Goal: Obtain resource: Obtain resource

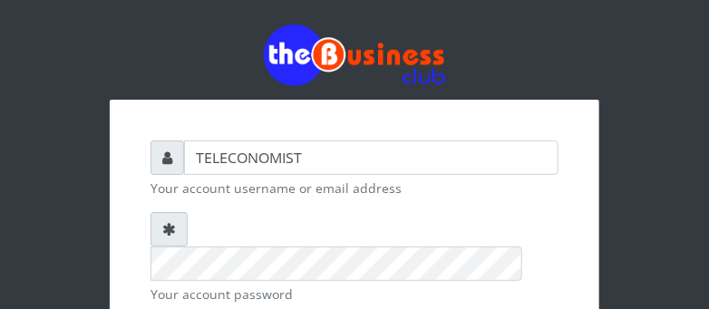
scroll to position [277, 0]
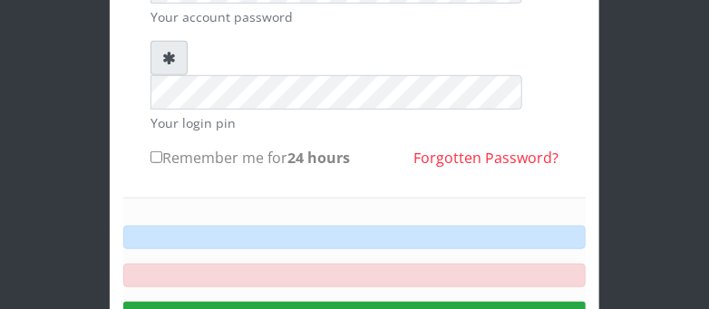
click at [157, 151] on input "Remember me for 24 hours" at bounding box center [157, 157] width 12 height 12
checkbox input "true"
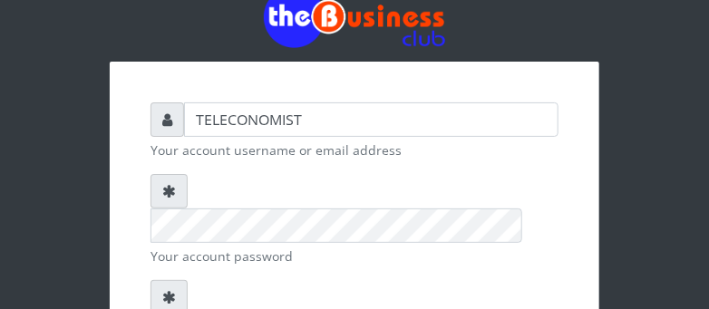
scroll to position [335, 0]
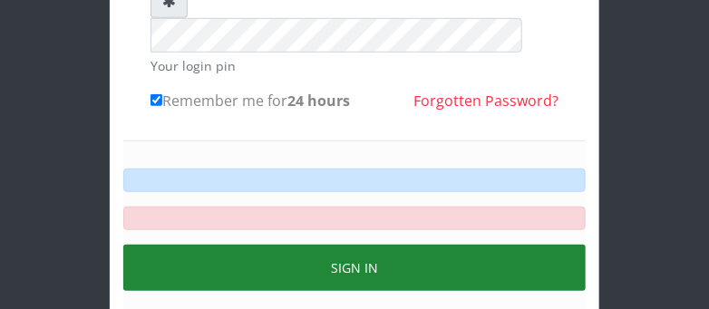
click at [283, 245] on button "Sign in" at bounding box center [354, 268] width 462 height 46
click at [305, 245] on button "Sign in" at bounding box center [354, 268] width 462 height 46
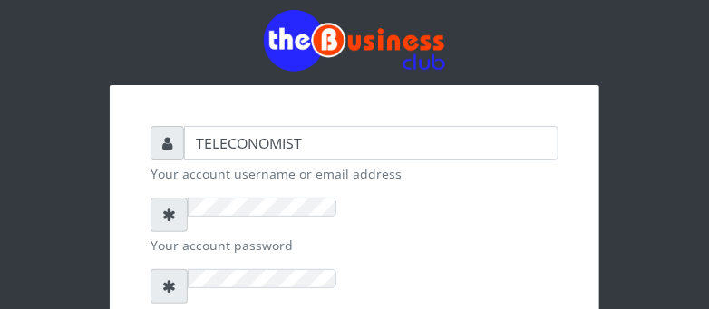
scroll to position [15, 0]
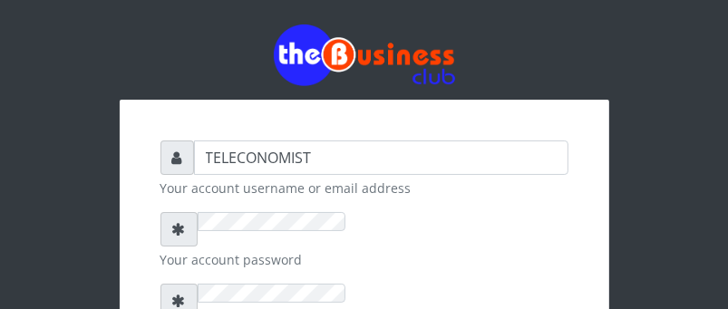
checkbox input "true"
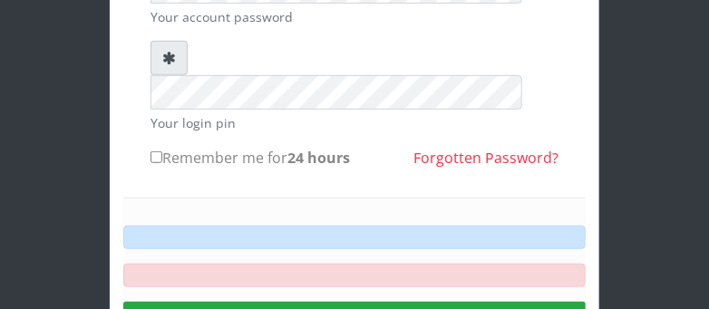
scroll to position [277, 0]
click at [155, 151] on input "Remember me for 24 hours" at bounding box center [157, 157] width 12 height 12
checkbox input "true"
click at [672, 48] on div "TELECONOMIST Your account username or email address Your account password Your …" at bounding box center [354, 100] width 653 height 754
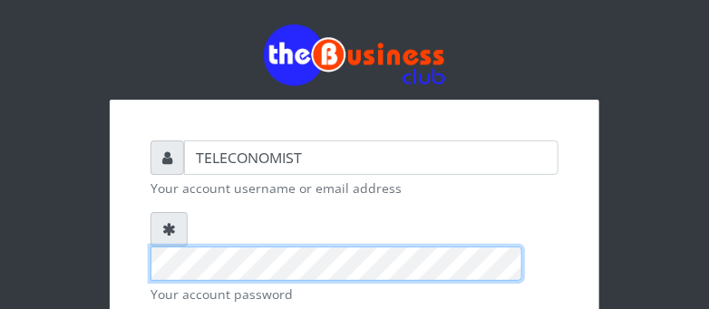
scroll to position [259, 0]
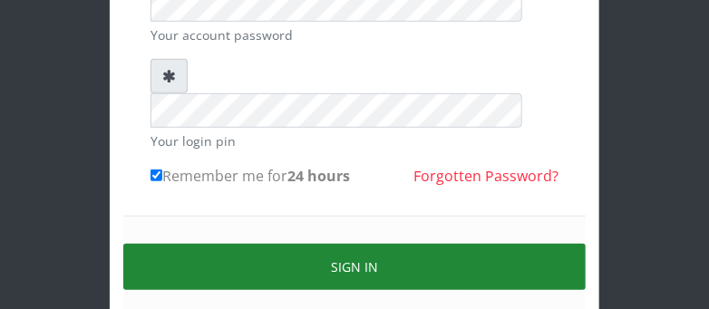
click at [283, 244] on button "Sign in" at bounding box center [354, 267] width 462 height 46
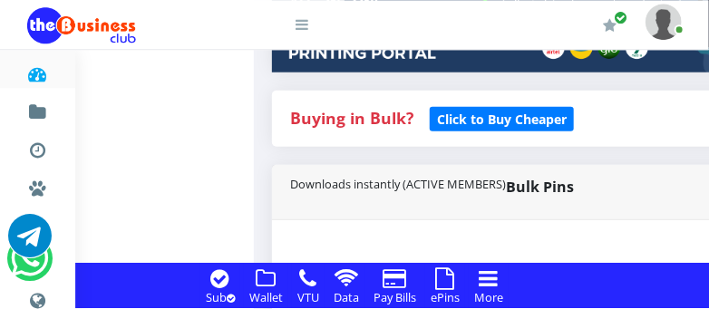
scroll to position [431, 0]
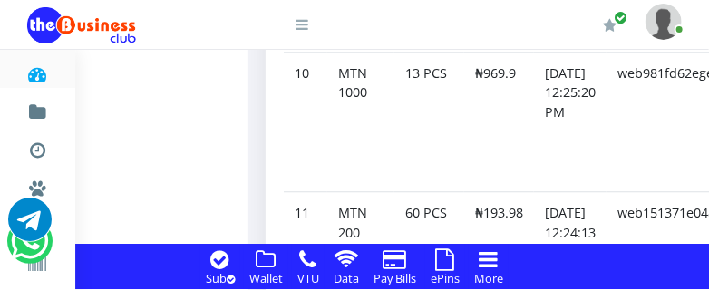
scroll to position [2965, 6]
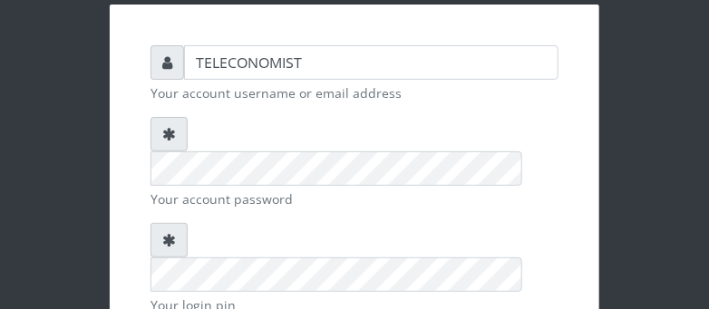
scroll to position [143, 0]
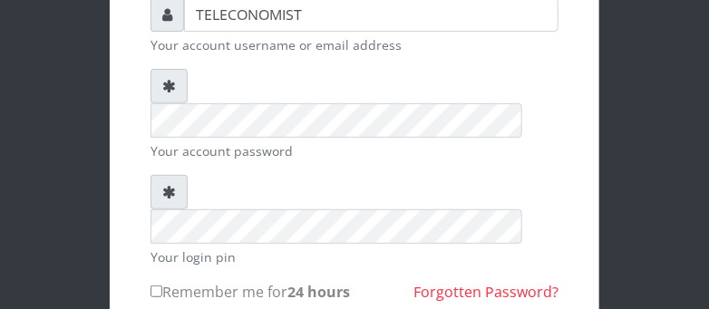
click at [157, 286] on input "Remember me for 24 hours" at bounding box center [157, 292] width 12 height 12
checkbox input "true"
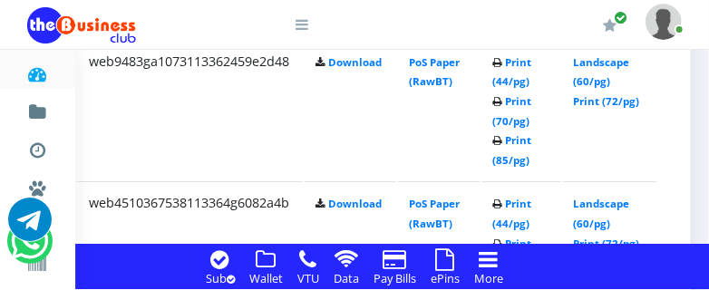
scroll to position [1628, 439]
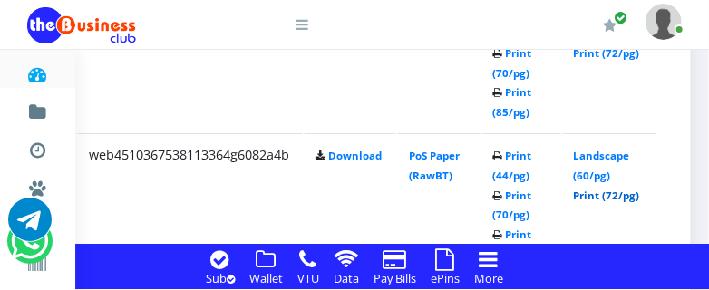
click at [626, 196] on link "Print (72/pg)" at bounding box center [607, 196] width 66 height 14
click at [627, 200] on link "Print (72/pg)" at bounding box center [607, 196] width 66 height 14
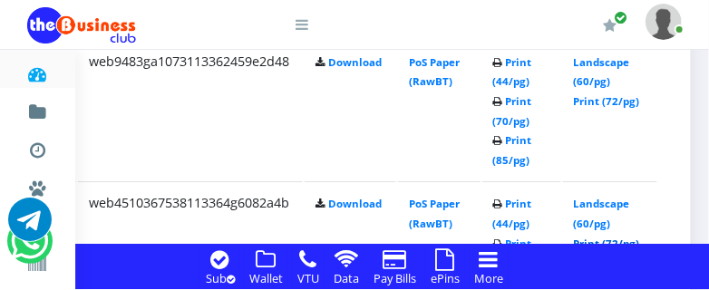
scroll to position [1532, 439]
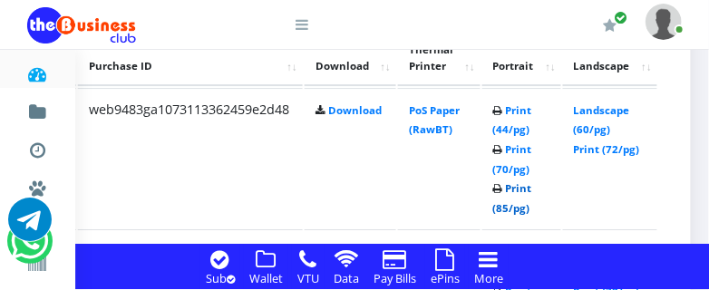
click at [511, 211] on link "Print (85/pg)" at bounding box center [512, 198] width 39 height 34
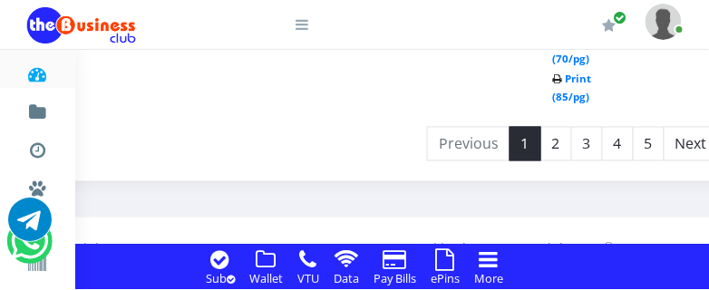
scroll to position [4341, 413]
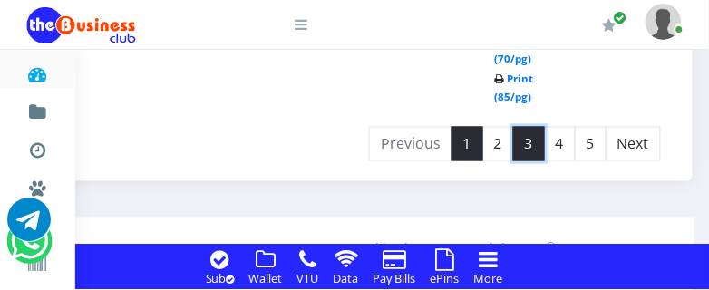
click at [545, 143] on link "3" at bounding box center [529, 144] width 32 height 34
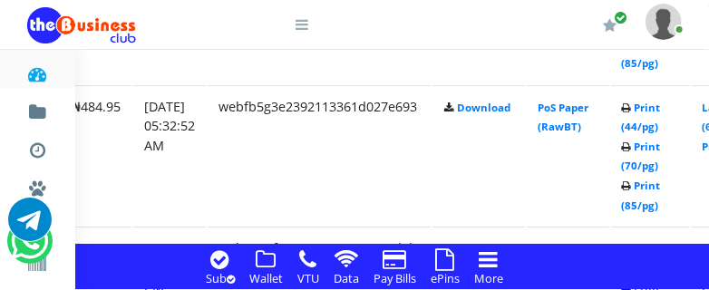
scroll to position [3239, 314]
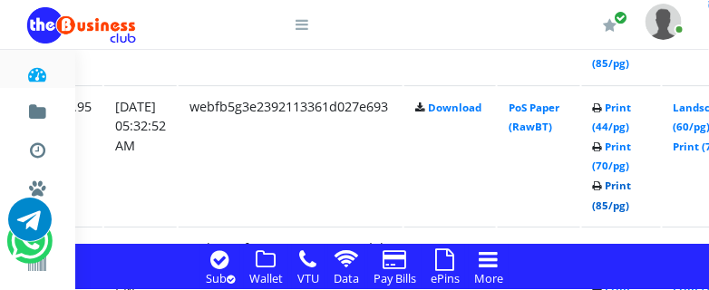
click at [630, 208] on link "Print (85/pg)" at bounding box center [612, 196] width 39 height 34
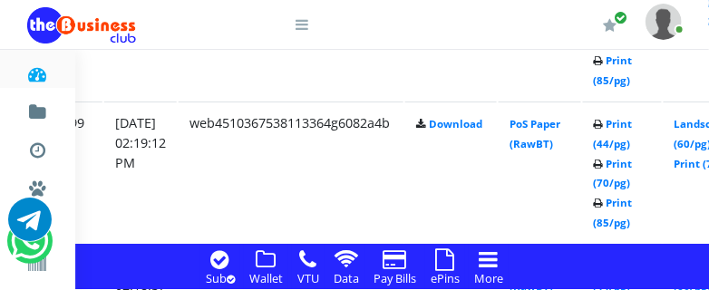
scroll to position [1659, 343]
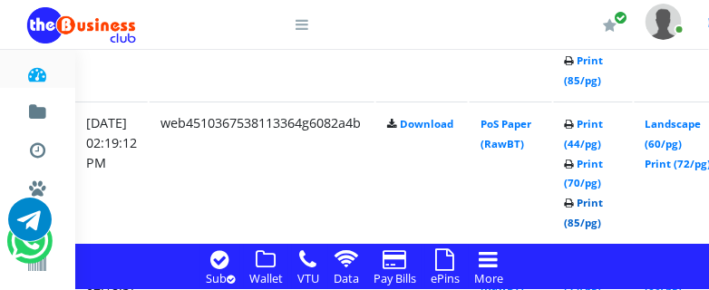
click at [604, 222] on link "Print (85/pg)" at bounding box center [584, 213] width 39 height 34
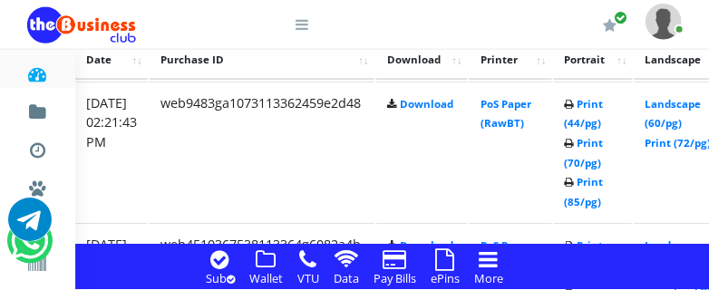
scroll to position [1541, 343]
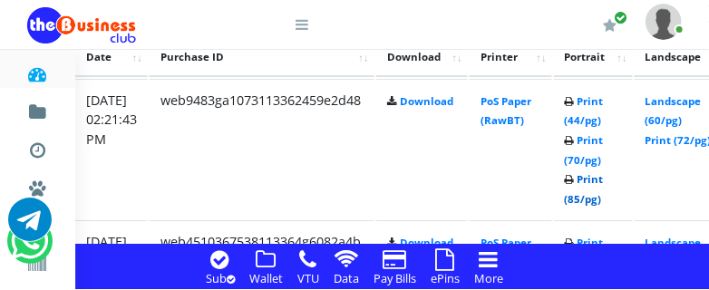
click at [597, 201] on link "Print (85/pg)" at bounding box center [584, 189] width 39 height 34
